Goal: Communication & Community: Answer question/provide support

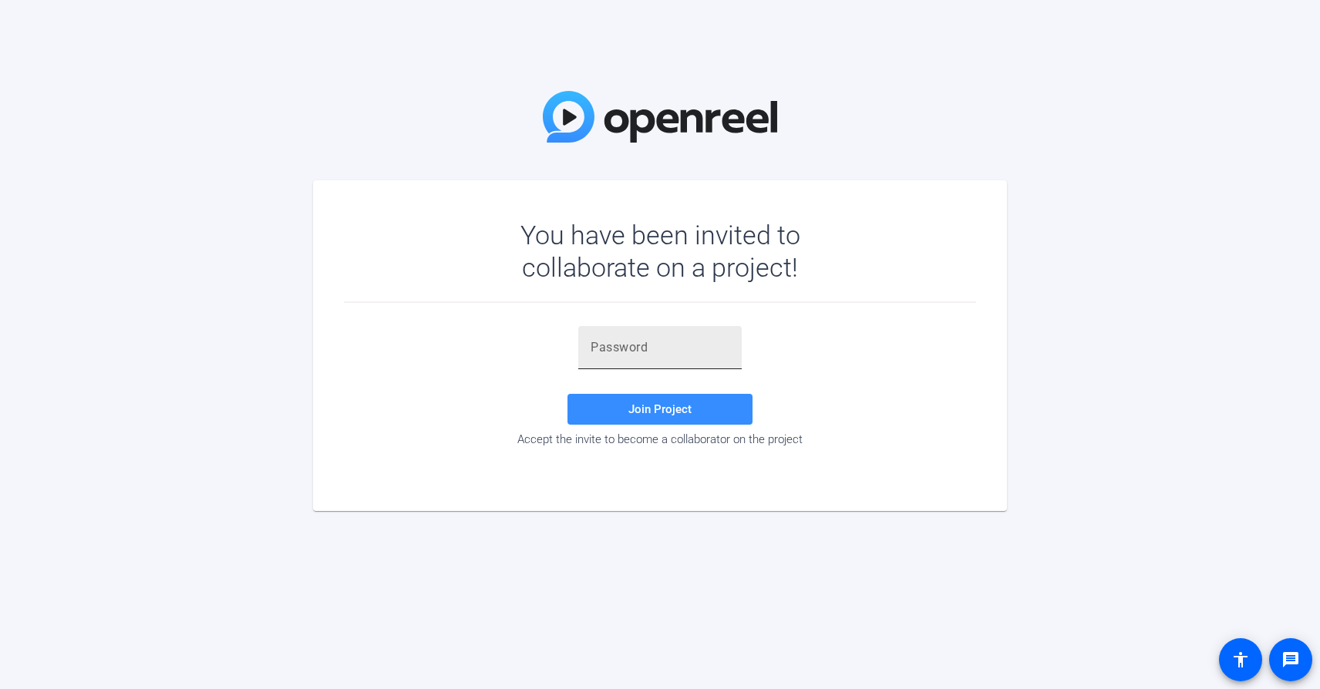
click at [669, 339] on input "text" at bounding box center [660, 348] width 139 height 19
paste input "cXst@N"
type input "cXst@N"
click at [639, 410] on span "Join Project" at bounding box center [660, 410] width 63 height 14
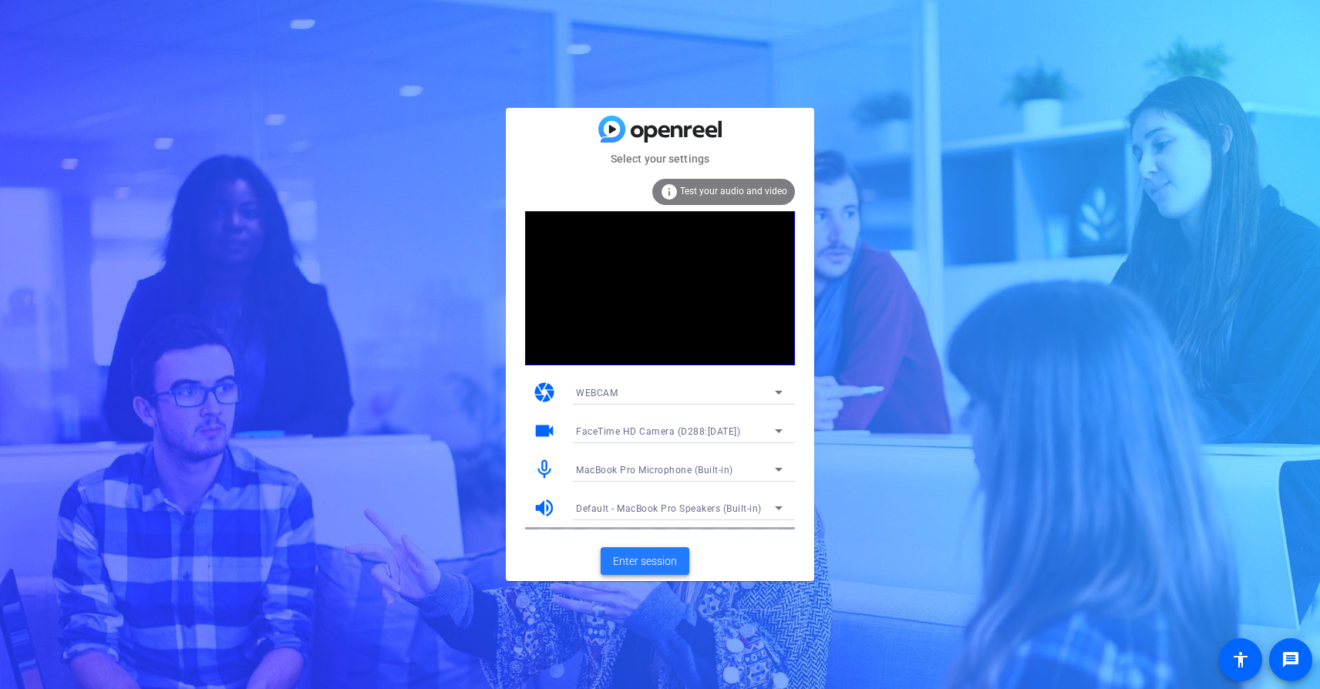
click at [651, 559] on span "Enter session" at bounding box center [645, 562] width 64 height 16
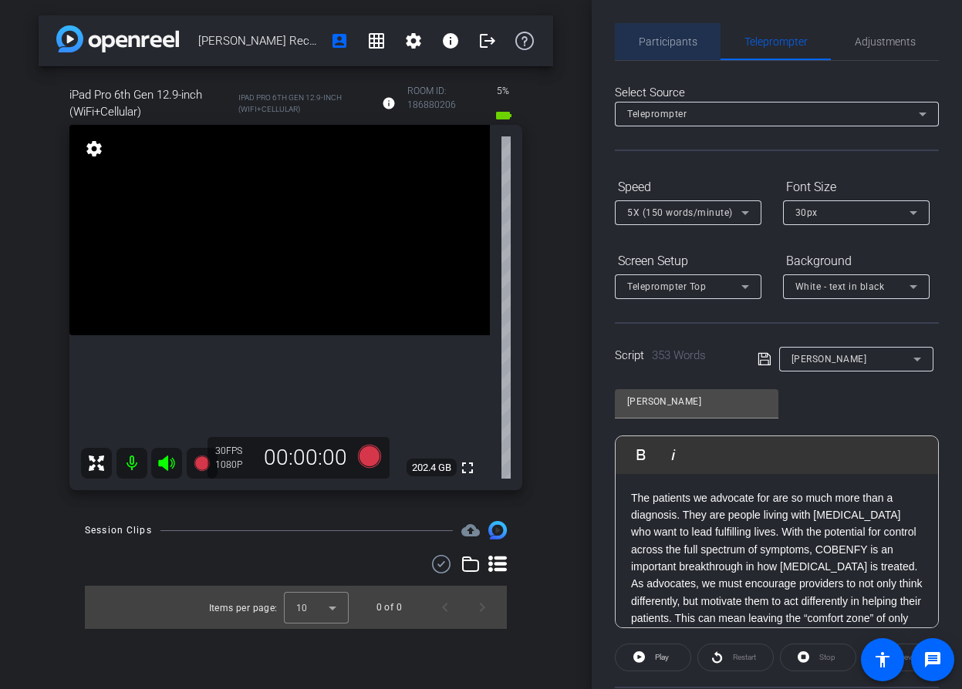
click at [676, 42] on span "Participants" at bounding box center [668, 41] width 59 height 11
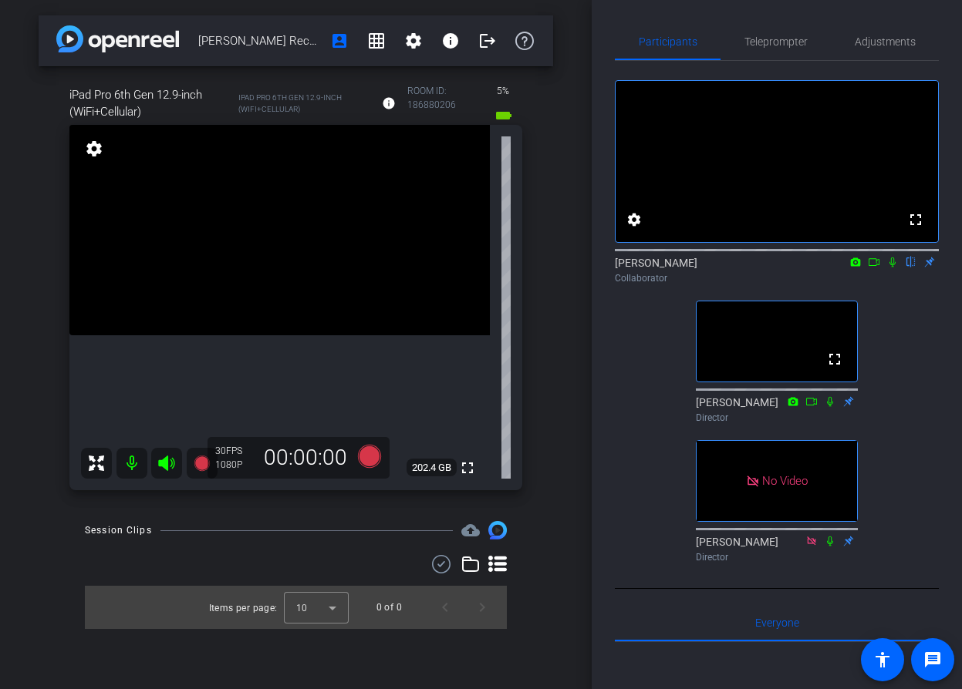
click at [891, 268] on icon at bounding box center [892, 263] width 6 height 10
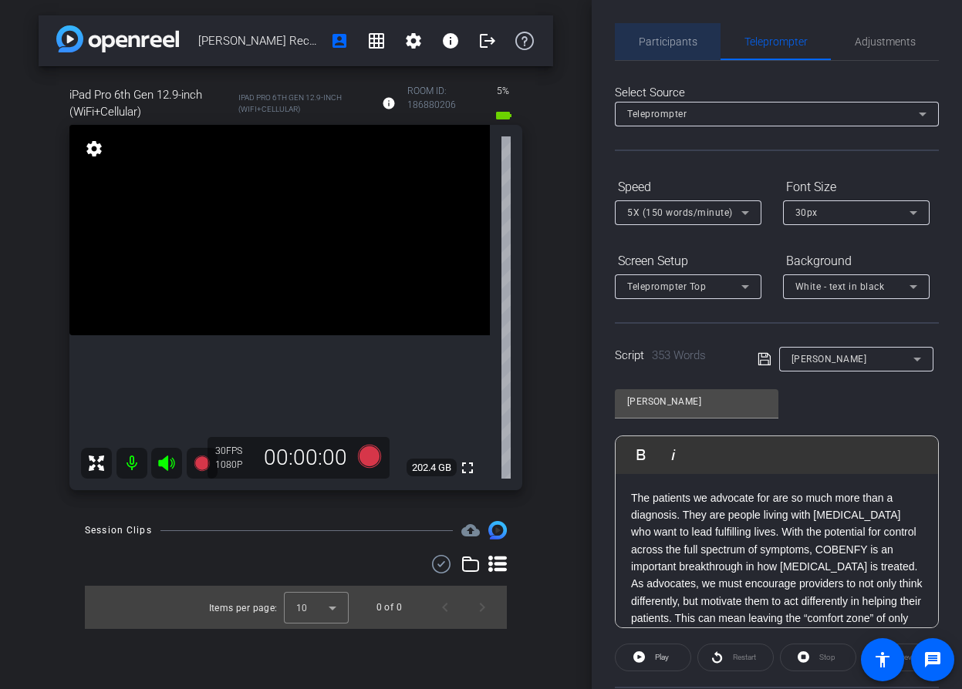
click at [673, 37] on span "Participants" at bounding box center [668, 41] width 59 height 11
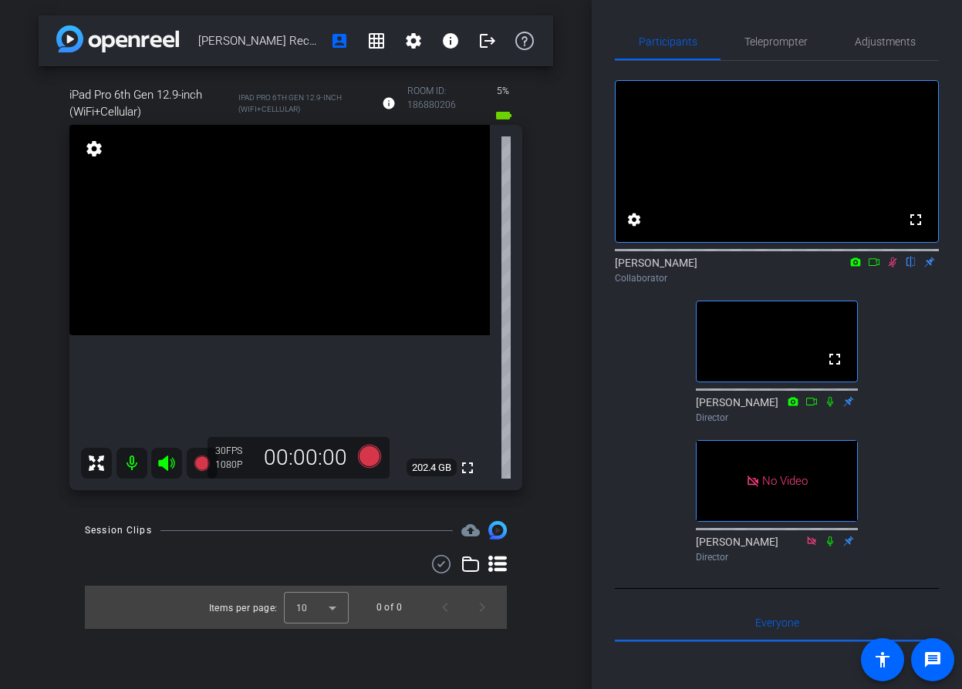
click at [873, 269] on mat-icon at bounding box center [874, 262] width 19 height 14
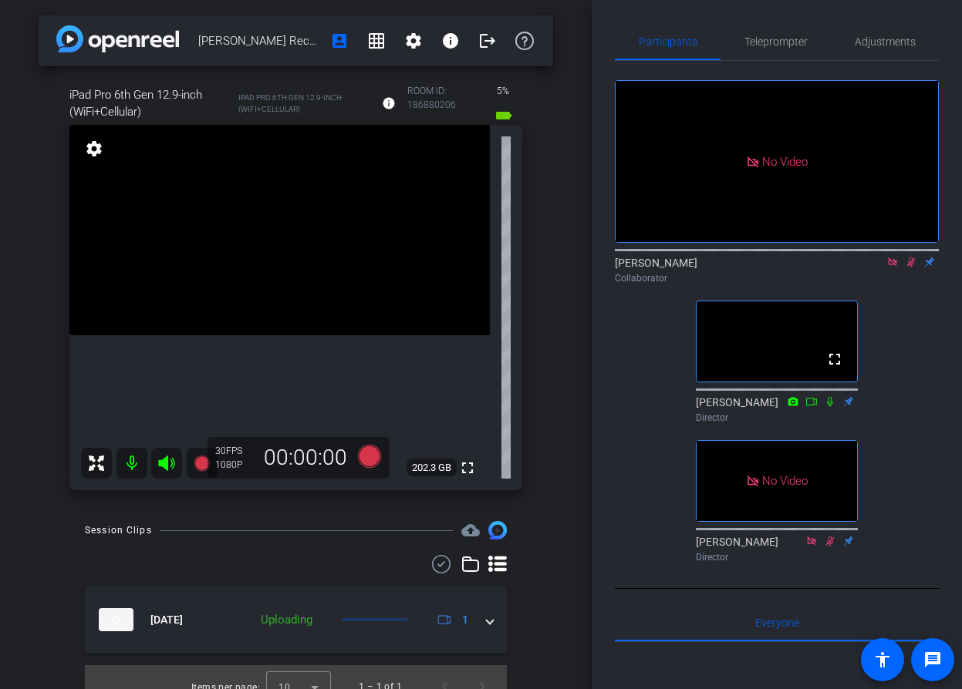
click at [890, 266] on icon at bounding box center [892, 262] width 8 height 8
click at [895, 269] on mat-icon at bounding box center [892, 262] width 19 height 14
click at [892, 268] on icon at bounding box center [892, 262] width 12 height 11
click at [878, 268] on icon at bounding box center [874, 262] width 12 height 11
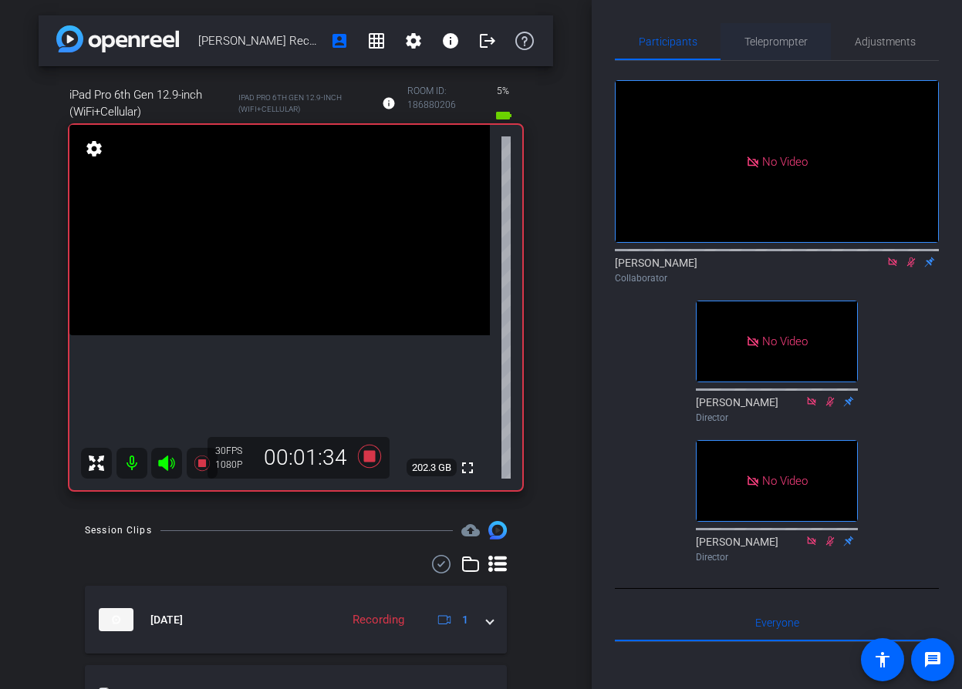
click at [780, 39] on span "Teleprompter" at bounding box center [775, 41] width 63 height 11
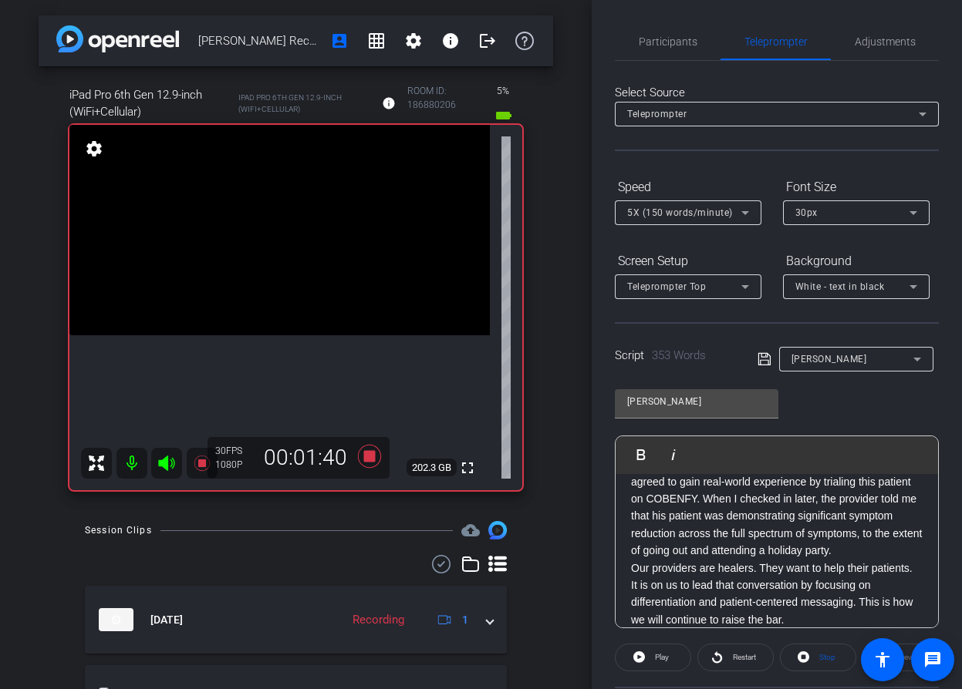
scroll to position [564, 0]
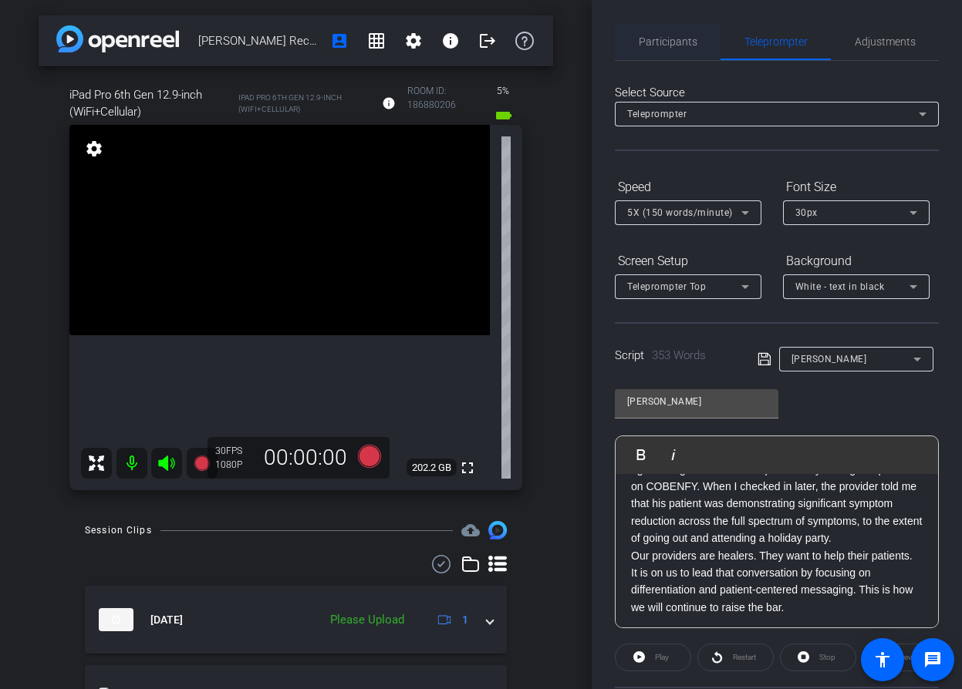
click at [651, 42] on span "Participants" at bounding box center [668, 41] width 59 height 11
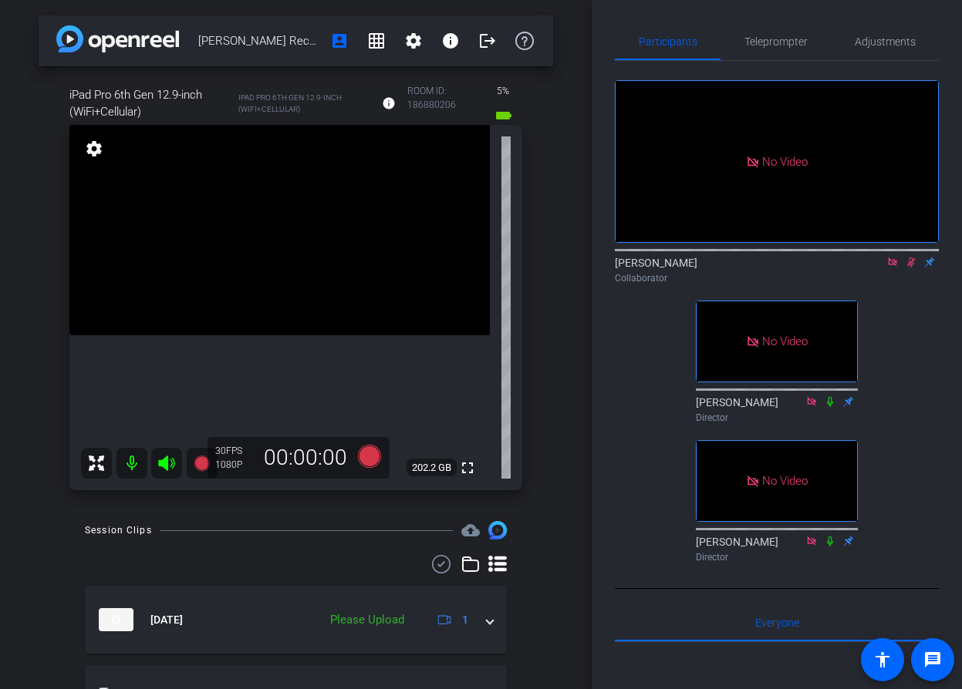
click at [892, 258] on icon at bounding box center [892, 262] width 8 height 8
click at [892, 268] on icon at bounding box center [892, 262] width 12 height 11
click at [910, 290] on div "[PERSON_NAME] flip Collaborator" at bounding box center [777, 266] width 324 height 47
click at [793, 34] on span "Teleprompter" at bounding box center [775, 41] width 63 height 37
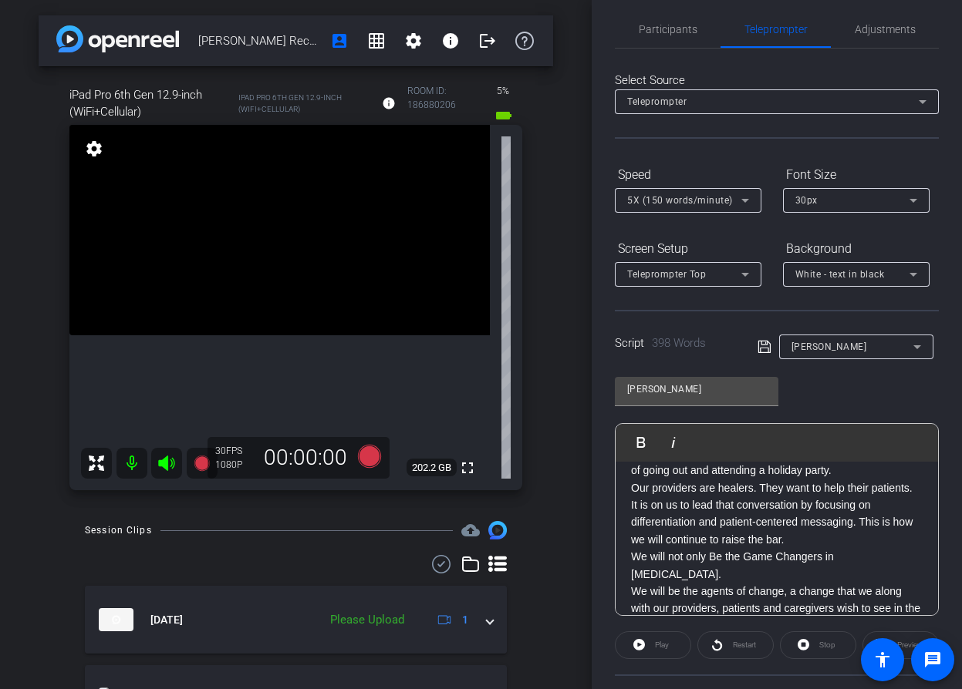
scroll to position [0, 0]
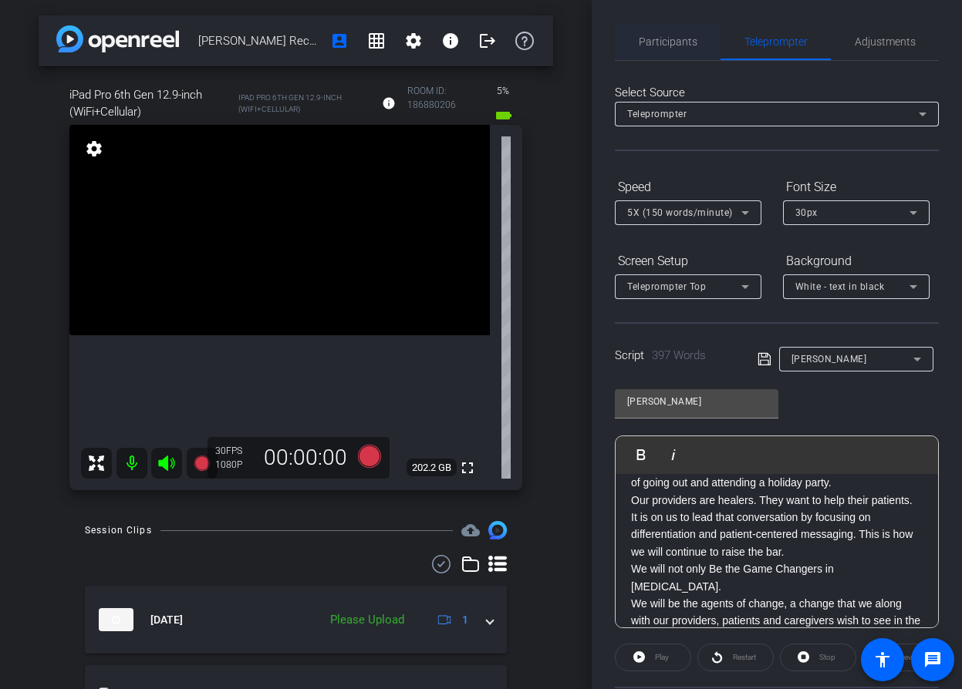
click at [665, 48] on span "Participants" at bounding box center [668, 41] width 59 height 37
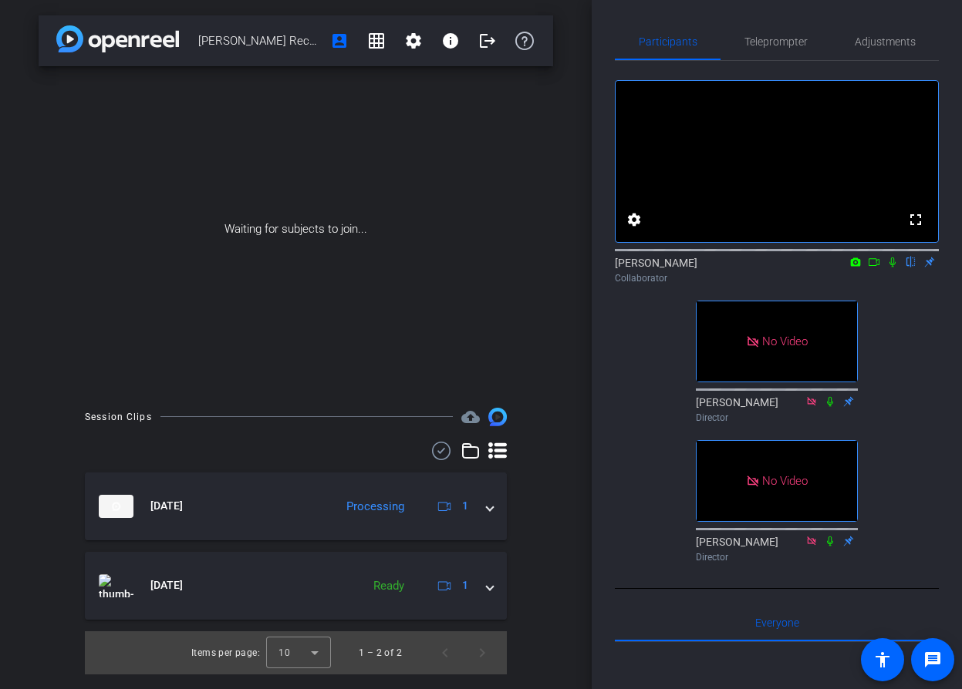
click at [874, 266] on icon at bounding box center [873, 262] width 11 height 8
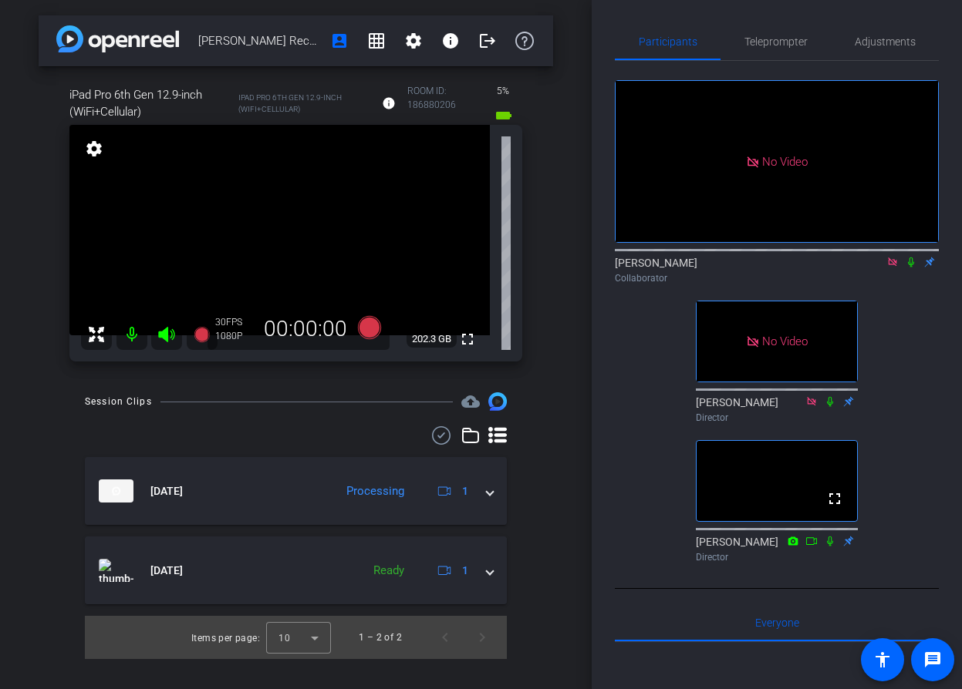
click at [890, 268] on icon at bounding box center [892, 262] width 12 height 11
click at [895, 268] on icon at bounding box center [892, 262] width 12 height 11
click at [871, 268] on icon at bounding box center [874, 262] width 12 height 11
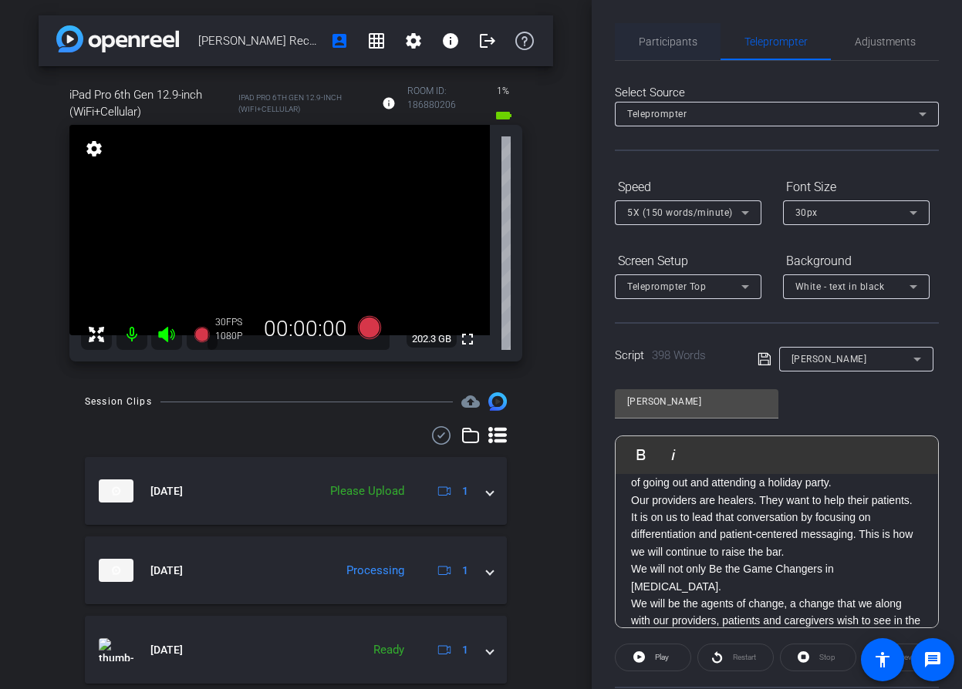
click at [688, 38] on span "Participants" at bounding box center [668, 41] width 59 height 11
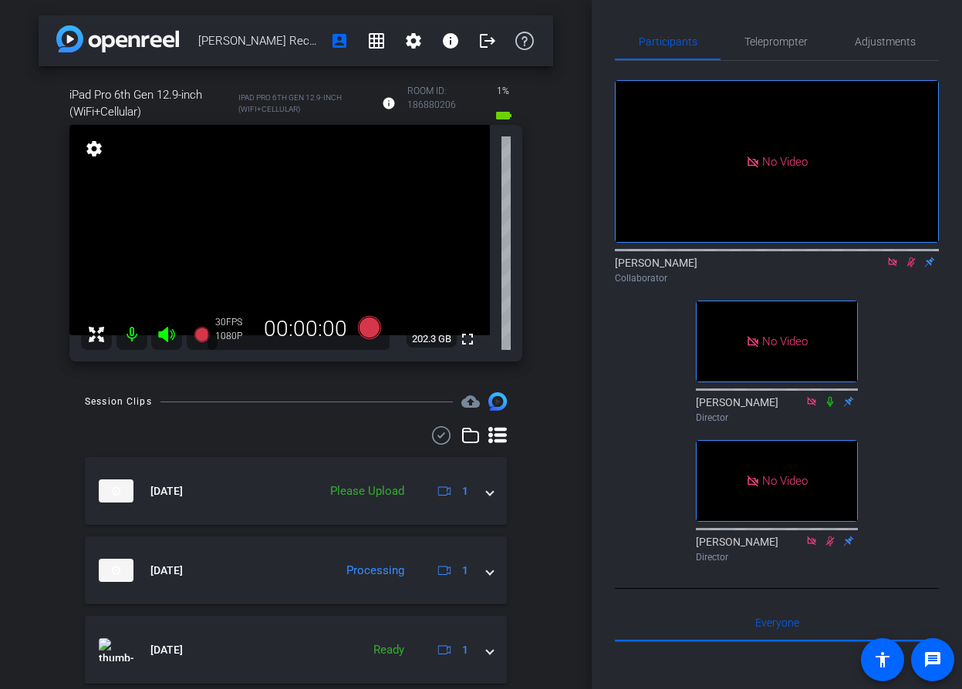
click at [893, 258] on icon at bounding box center [892, 262] width 8 height 8
click at [895, 269] on mat-icon at bounding box center [892, 262] width 19 height 14
click at [893, 268] on icon at bounding box center [892, 263] width 6 height 10
click at [874, 266] on icon at bounding box center [873, 262] width 11 height 8
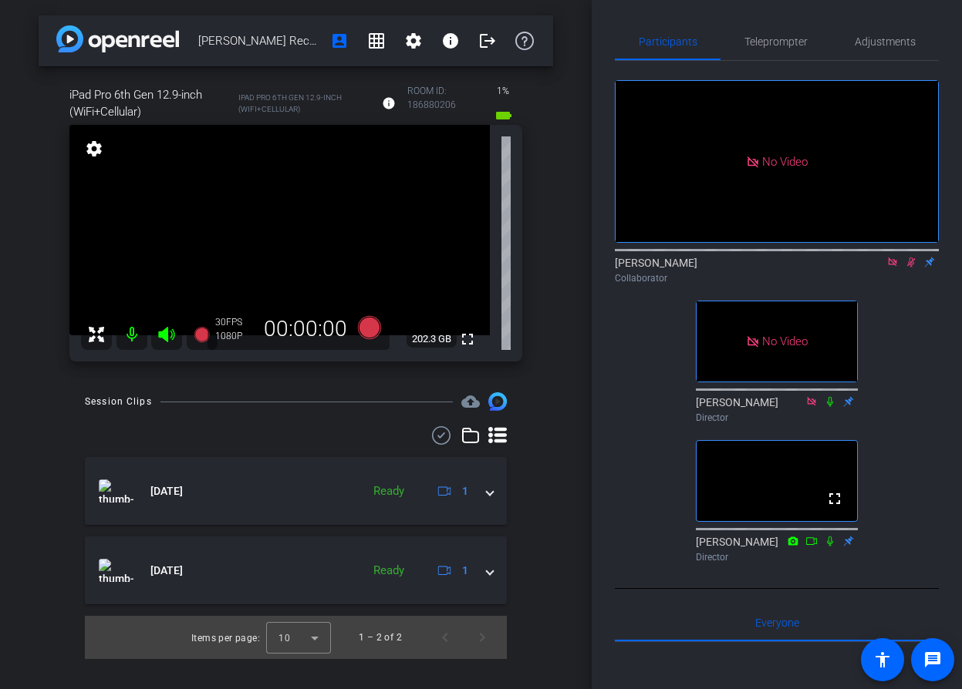
click at [912, 268] on icon at bounding box center [911, 262] width 12 height 11
click at [913, 268] on icon at bounding box center [911, 262] width 12 height 11
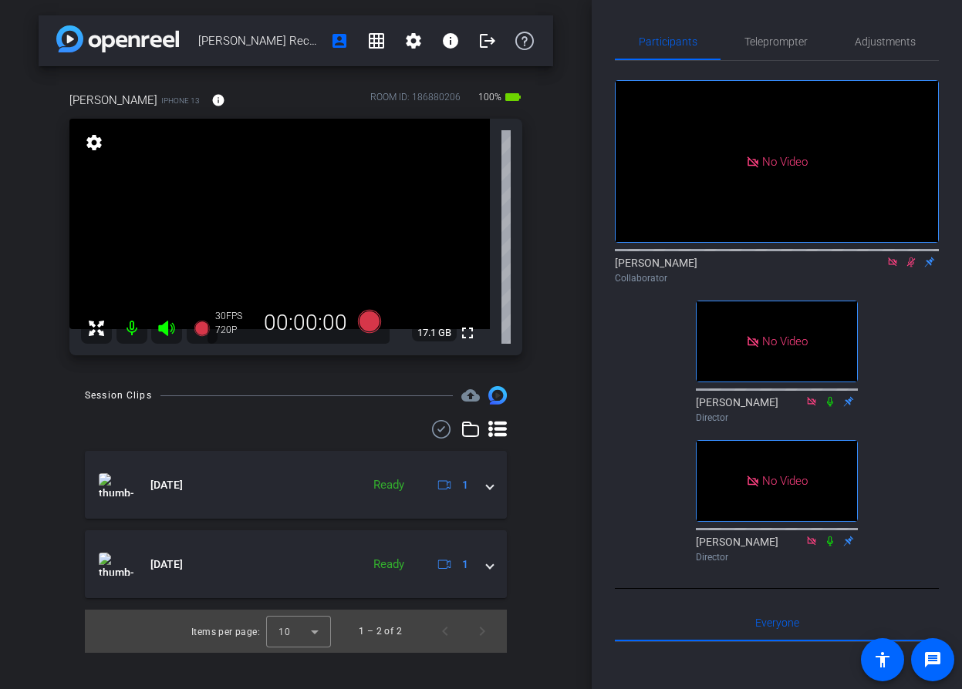
click at [910, 268] on icon at bounding box center [911, 262] width 12 height 11
click at [890, 268] on icon at bounding box center [892, 262] width 12 height 11
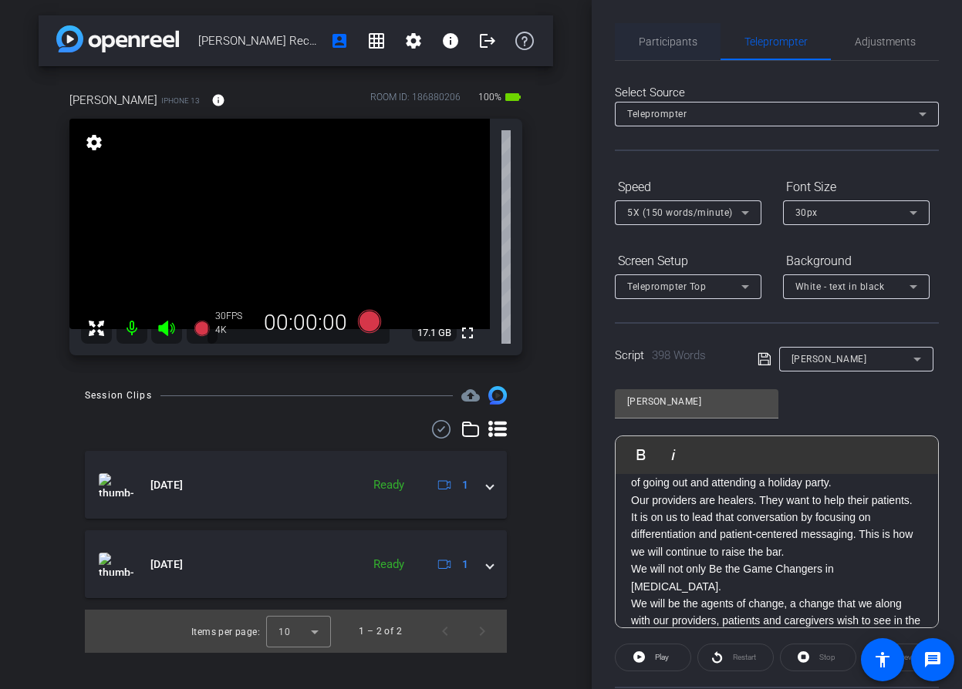
click at [679, 42] on span "Participants" at bounding box center [668, 41] width 59 height 11
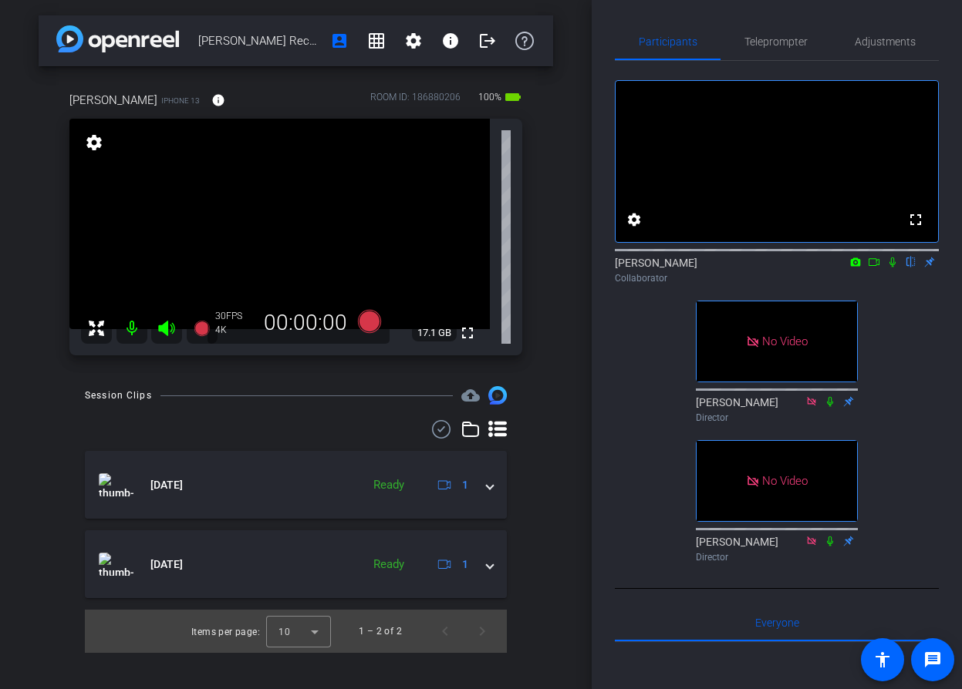
click at [873, 268] on icon at bounding box center [874, 262] width 12 height 11
click at [912, 268] on icon at bounding box center [911, 262] width 12 height 11
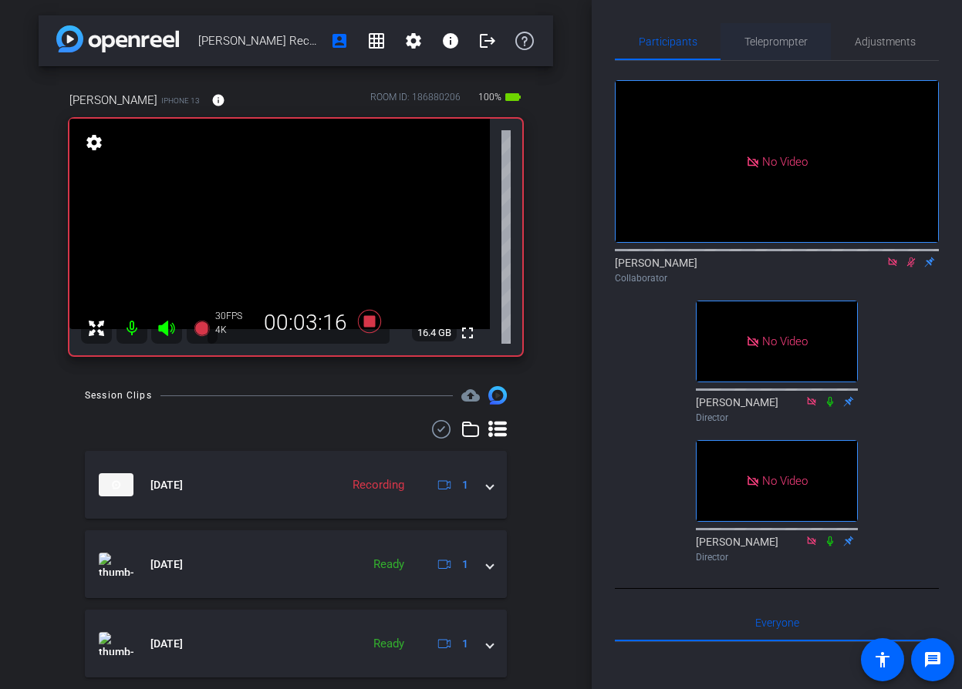
click at [770, 43] on span "Teleprompter" at bounding box center [775, 41] width 63 height 11
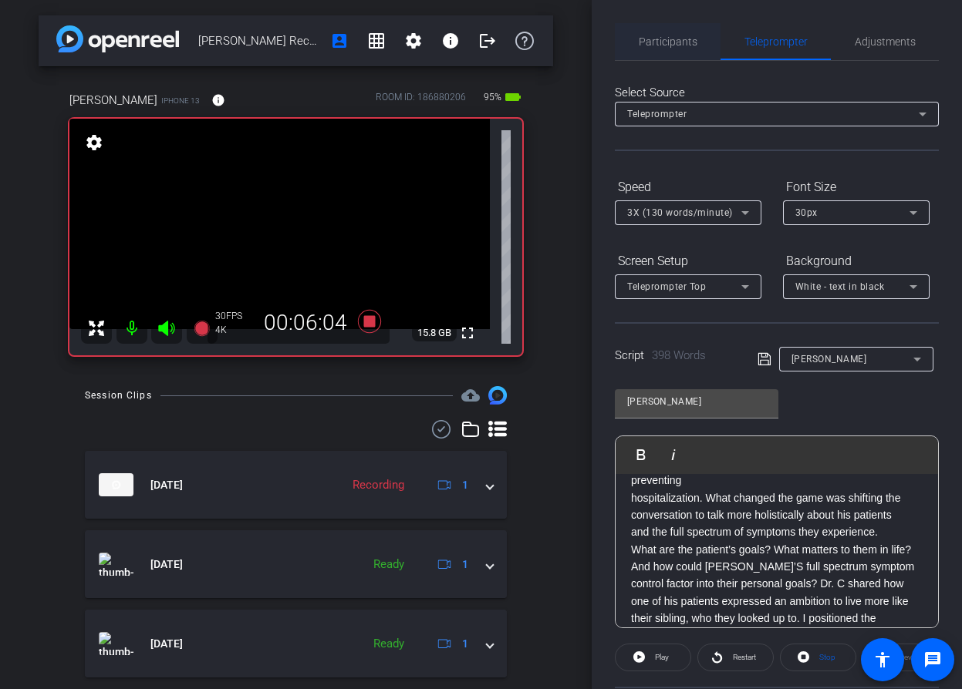
click at [673, 43] on span "Participants" at bounding box center [668, 41] width 59 height 11
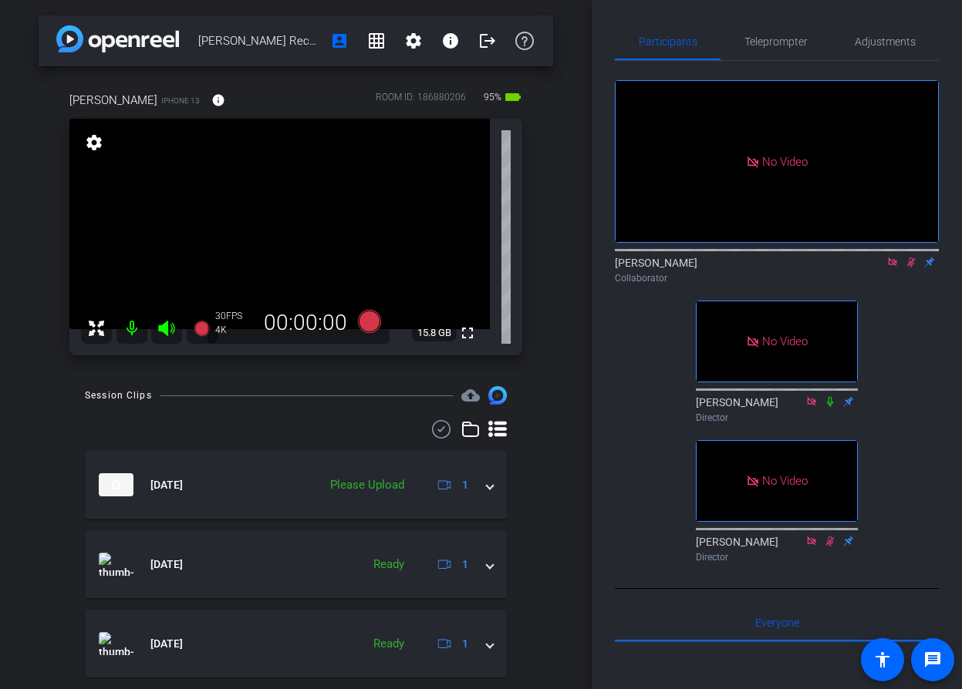
click at [894, 258] on icon at bounding box center [892, 262] width 8 height 8
click at [892, 268] on icon at bounding box center [892, 263] width 8 height 10
click at [871, 285] on div "Collaborator" at bounding box center [777, 278] width 324 height 14
click at [876, 268] on icon at bounding box center [874, 262] width 12 height 11
click at [914, 268] on icon at bounding box center [911, 262] width 12 height 11
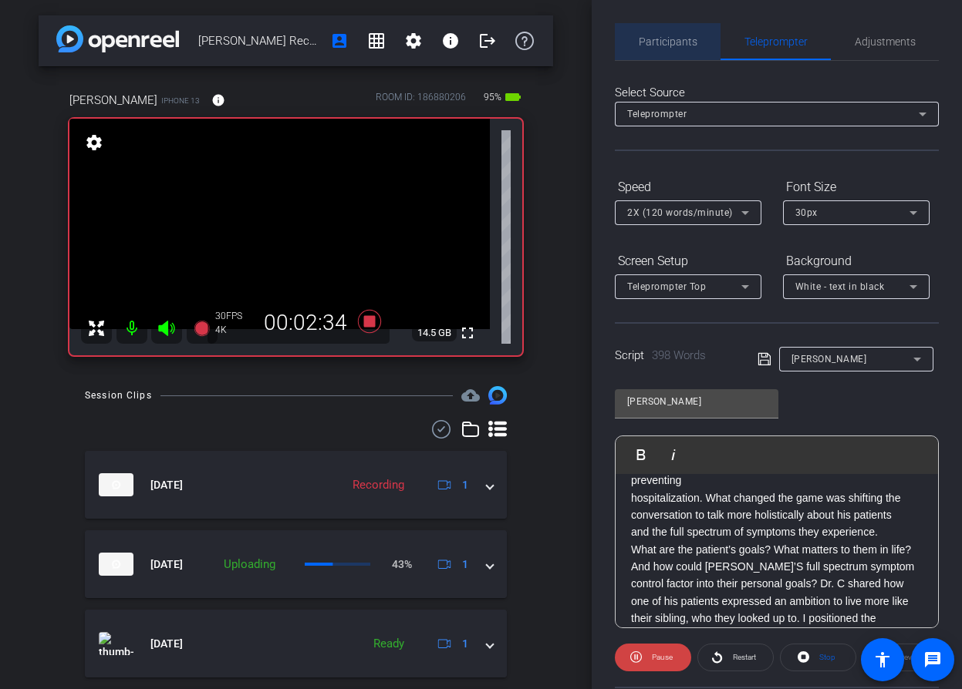
click at [692, 53] on span "Participants" at bounding box center [668, 41] width 59 height 37
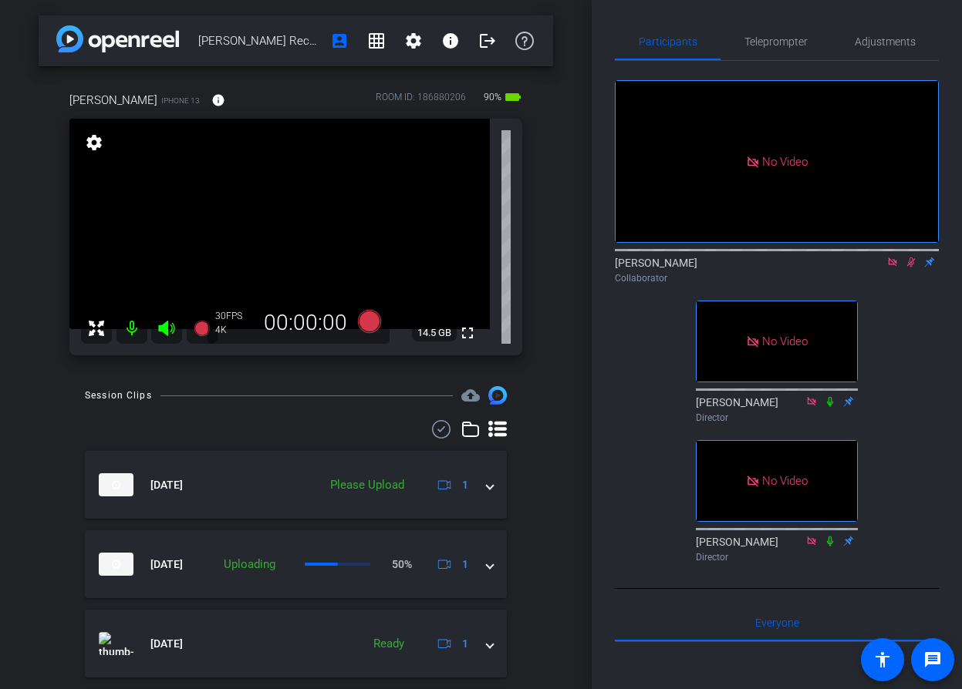
click at [895, 257] on icon at bounding box center [892, 262] width 12 height 11
click at [891, 268] on icon at bounding box center [892, 262] width 12 height 11
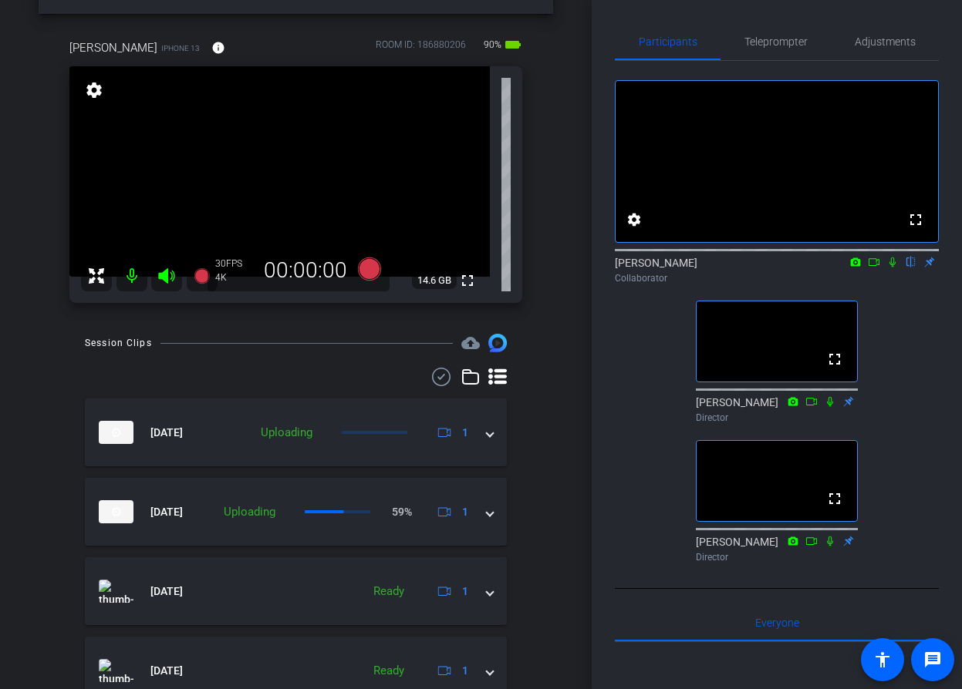
scroll to position [46, 0]
